Goal: Information Seeking & Learning: Learn about a topic

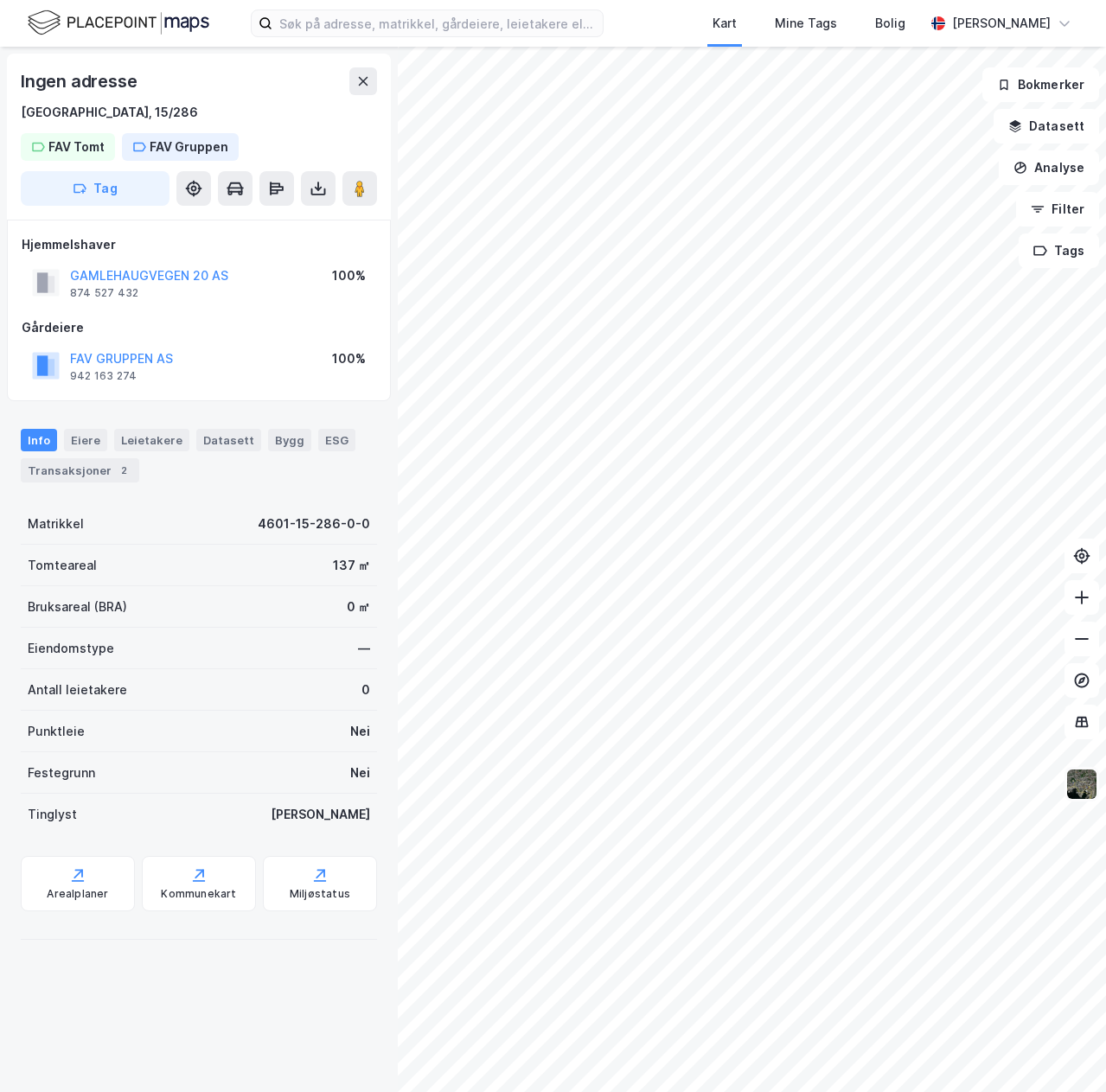
click at [1073, 793] on img at bounding box center [1082, 784] width 33 height 33
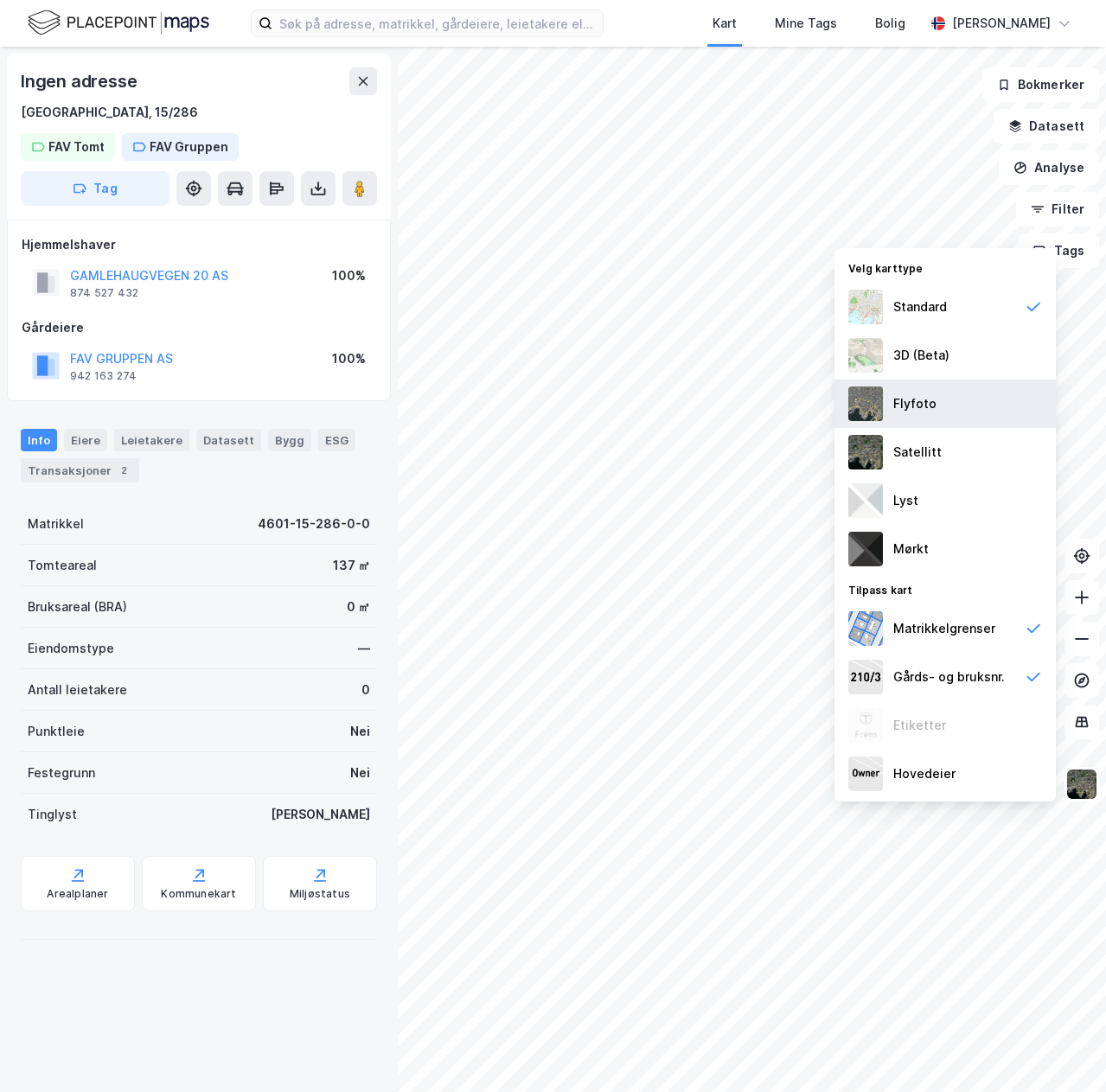
click at [897, 415] on div "Flyfoto" at bounding box center [944, 404] width 221 height 49
